Goal: Find contact information: Find contact information

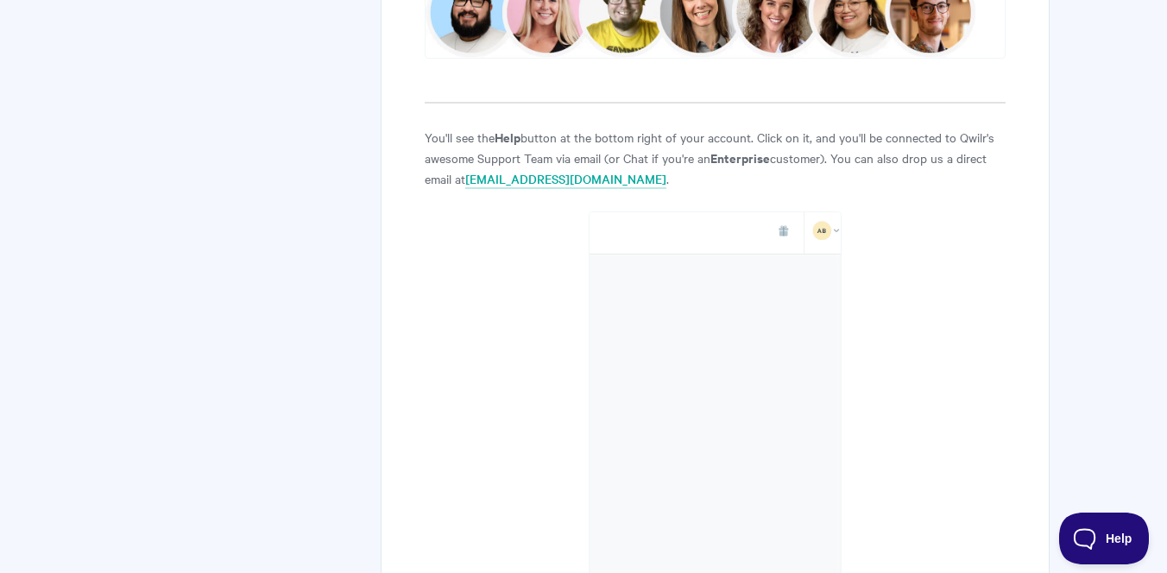
scroll to position [614, 0]
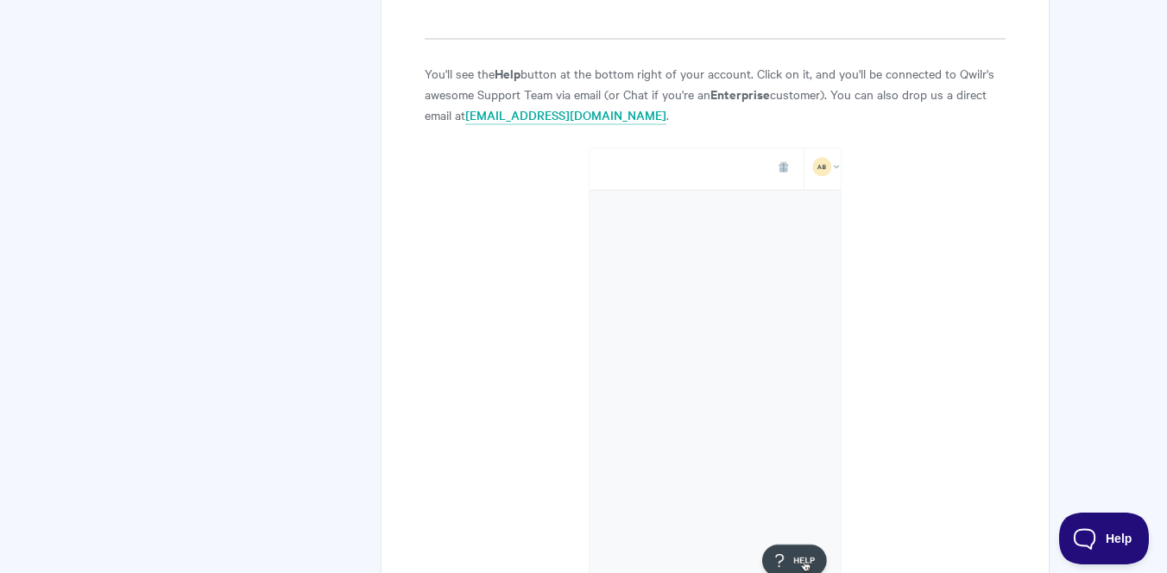
drag, startPoint x: 555, startPoint y: 119, endPoint x: 467, endPoint y: 117, distance: 88.1
click at [467, 117] on p "You'll see the Help button at the bottom right of your account. Click on it, an…" at bounding box center [715, 94] width 581 height 62
copy p "[EMAIL_ADDRESS][DOMAIN_NAME]"
click at [635, 91] on p "You'll see the Help button at the bottom right of your account. Click on it, an…" at bounding box center [715, 94] width 581 height 62
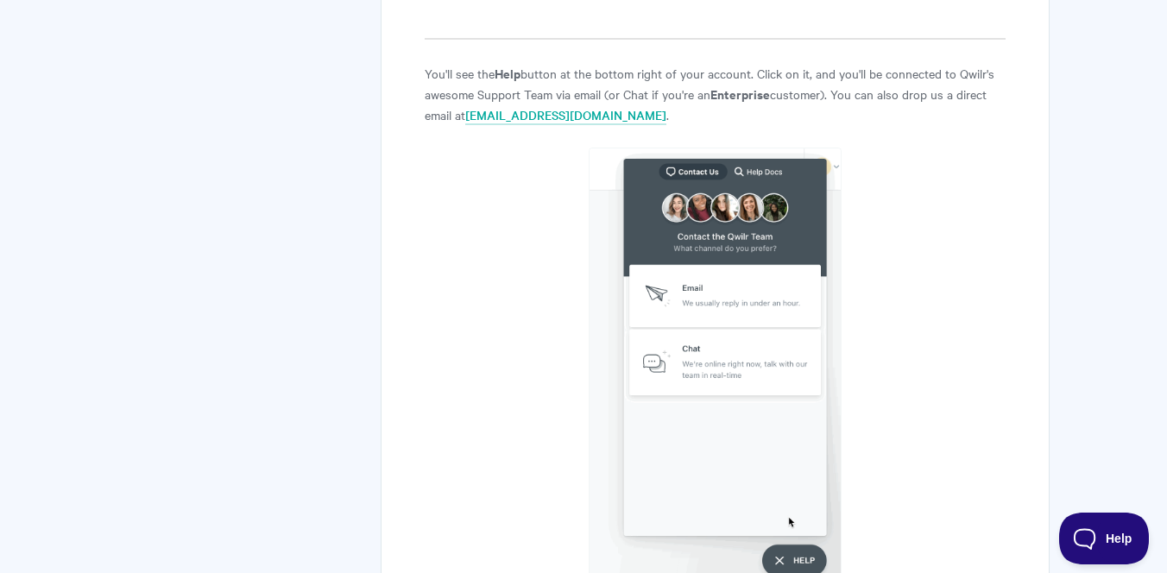
click at [635, 91] on p "You'll see the Help button at the bottom right of your account. Click on it, an…" at bounding box center [715, 94] width 581 height 62
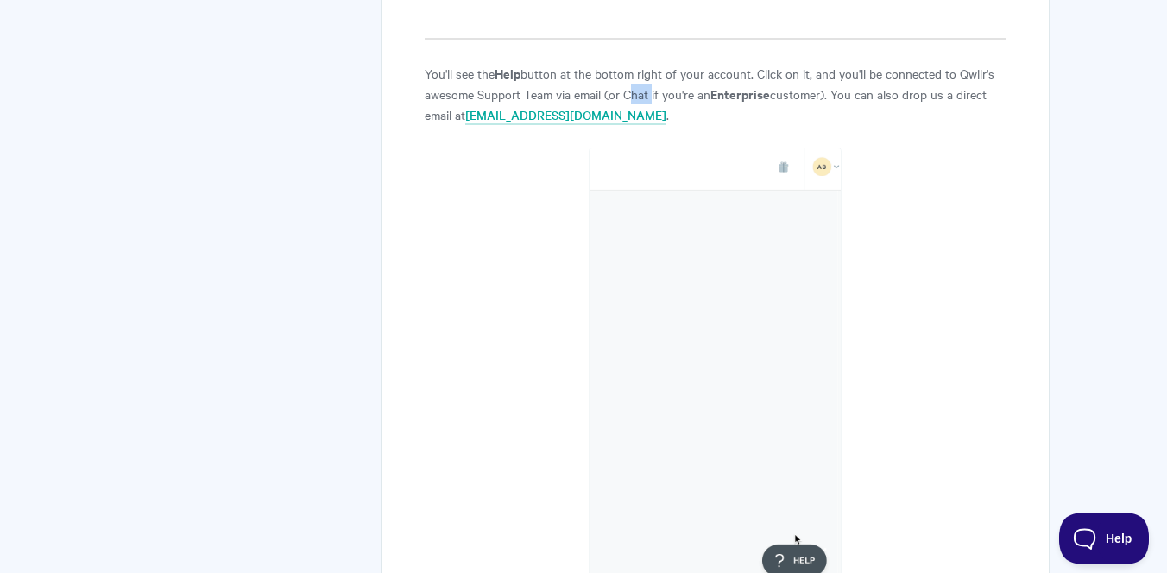
click at [635, 91] on p "You'll see the Help button at the bottom right of your account. Click on it, an…" at bounding box center [715, 94] width 581 height 62
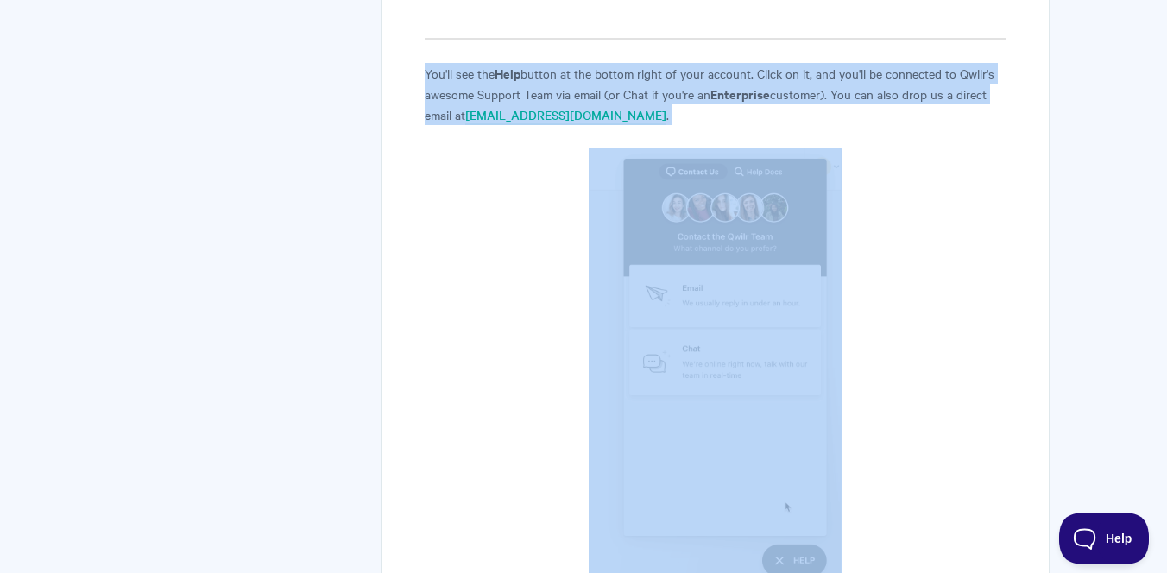
click at [635, 91] on p "You'll see the Help button at the bottom right of your account. Click on it, an…" at bounding box center [715, 94] width 581 height 62
click at [583, 65] on p "You'll see the Help button at the bottom right of your account. Click on it, an…" at bounding box center [715, 94] width 581 height 62
